Goal: Task Accomplishment & Management: Manage account settings

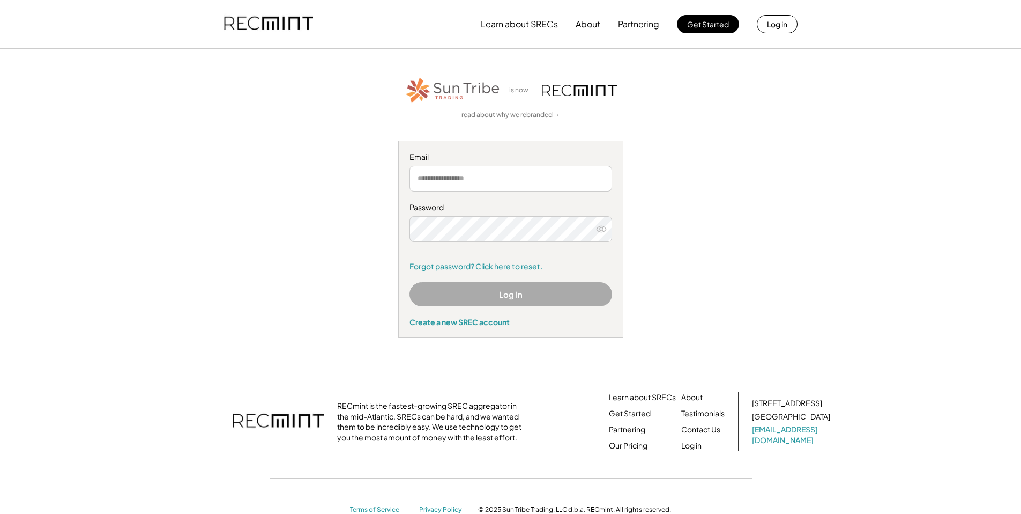
type input "**********"
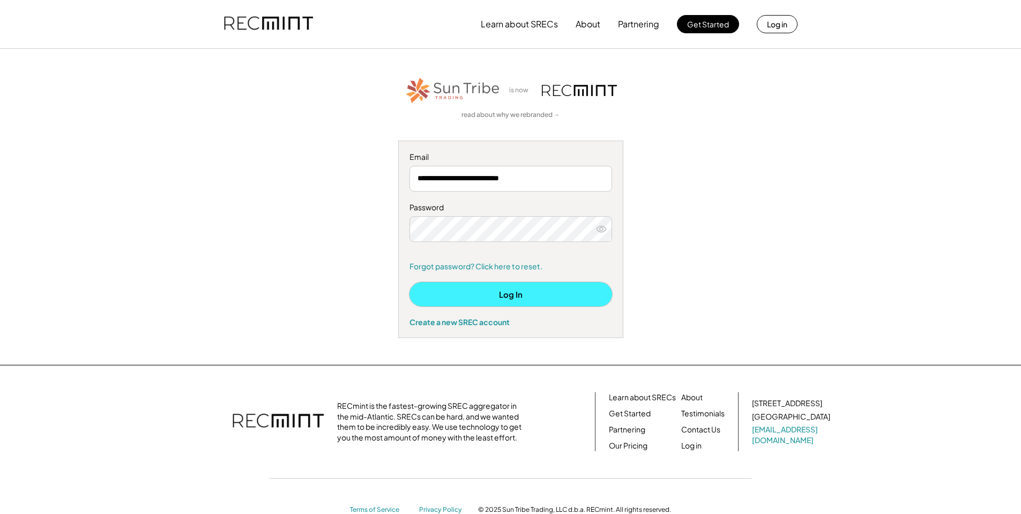
click at [504, 288] on button "Log In" at bounding box center [511, 294] width 203 height 24
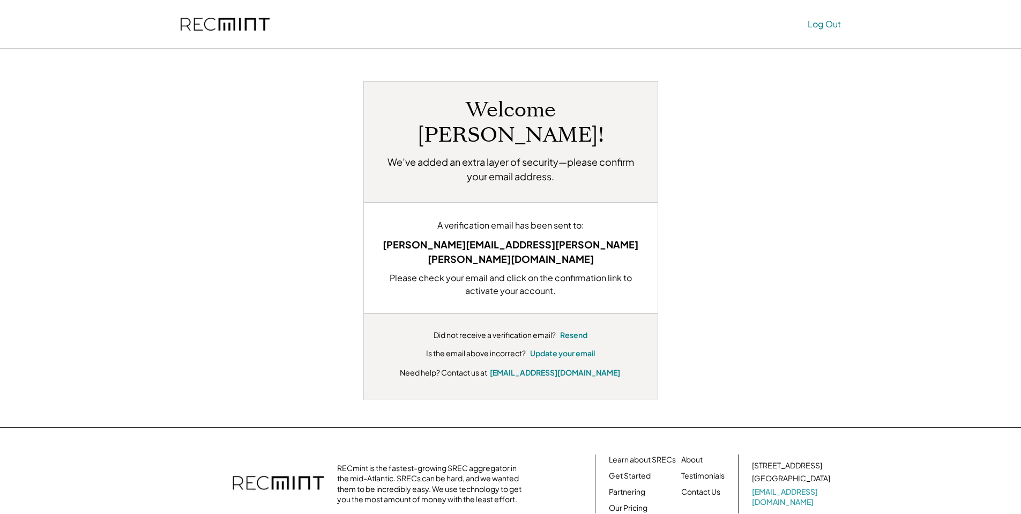
click at [815, 24] on button "Log Out" at bounding box center [824, 23] width 33 height 21
